Goal: Information Seeking & Learning: Check status

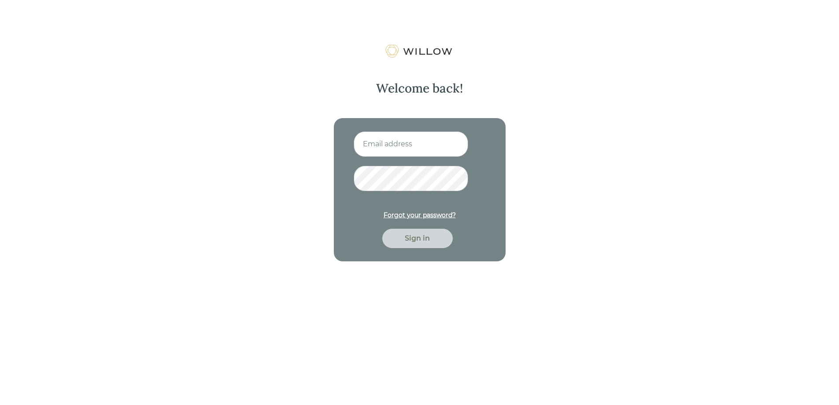
click at [395, 144] on input at bounding box center [411, 144] width 115 height 26
type input "[EMAIL_ADDRESS][DOMAIN_NAME]"
click at [410, 231] on div "Sign in" at bounding box center [417, 238] width 70 height 19
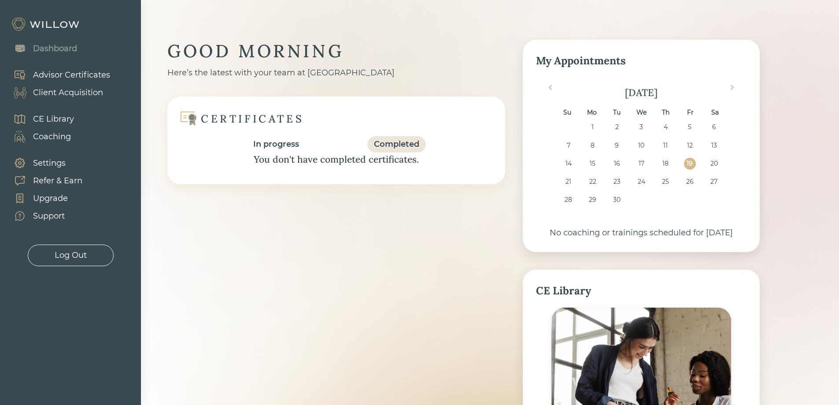
click at [392, 142] on div "Completed" at bounding box center [396, 144] width 45 height 12
click at [307, 132] on div "CERTIFICATES In progress Completed" at bounding box center [336, 131] width 311 height 43
click at [72, 71] on div "Advisor Certificates" at bounding box center [71, 75] width 77 height 12
drag, startPoint x: 156, startPoint y: 89, endPoint x: 289, endPoint y: 119, distance: 135.8
click at [342, 131] on div "GOOD MORNING Here’s the latest with your team at Willow CERTIFICATES In progres…" at bounding box center [463, 314] width 645 height 628
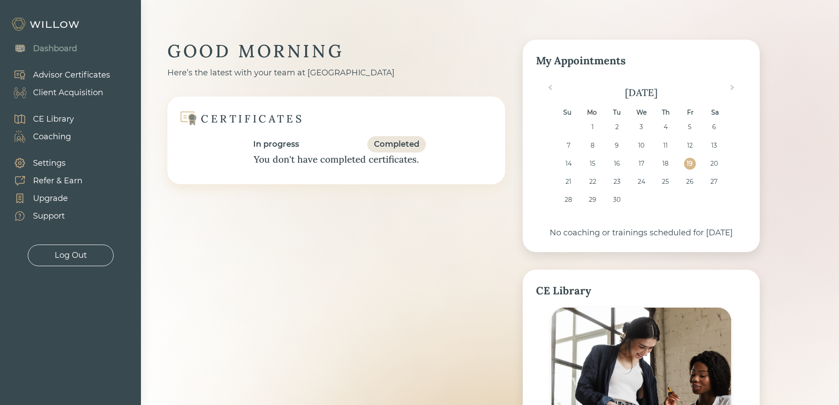
click at [463, 302] on div "GOOD MORNING Here’s the latest with your team at Willow CERTIFICATES In progres…" at bounding box center [463, 308] width 593 height 536
